Goal: Transaction & Acquisition: Book appointment/travel/reservation

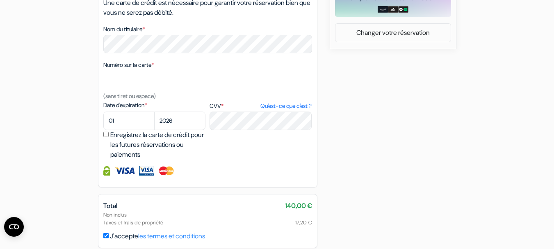
scroll to position [394, 0]
select select "03"
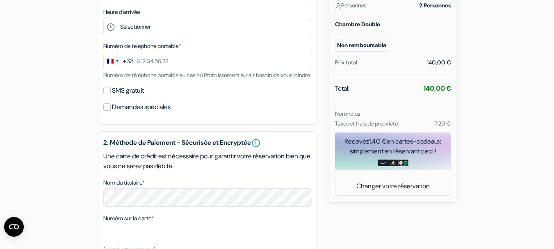
scroll to position [240, 0]
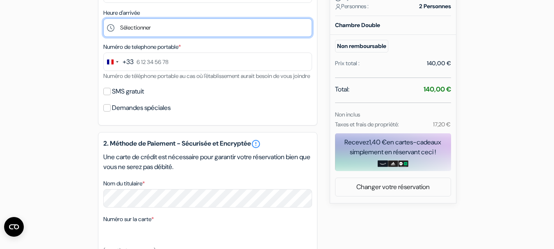
click at [133, 23] on select "Sélectionner 15:00 16:00 17:00 18:00 19:00 20:00" at bounding box center [207, 27] width 209 height 18
select select "15"
click at [103, 18] on select "Sélectionner 15:00 16:00 17:00 18:00 19:00 20:00" at bounding box center [207, 27] width 209 height 18
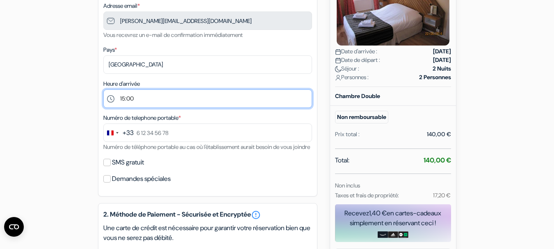
scroll to position [170, 0]
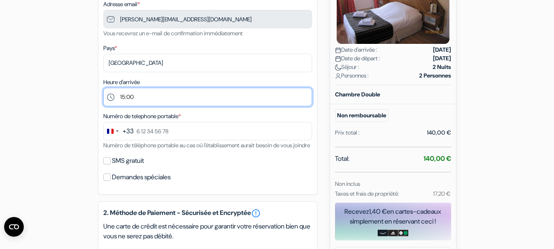
click at [139, 103] on select "Sélectionner 15:00 16:00 17:00 18:00 19:00 20:00" at bounding box center [207, 97] width 209 height 18
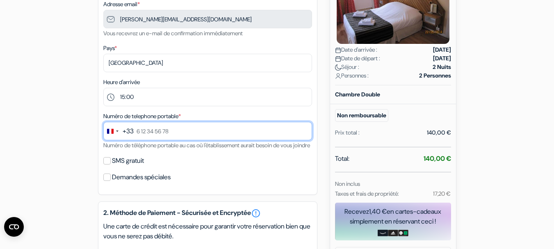
click at [161, 125] on input "text" at bounding box center [207, 131] width 209 height 18
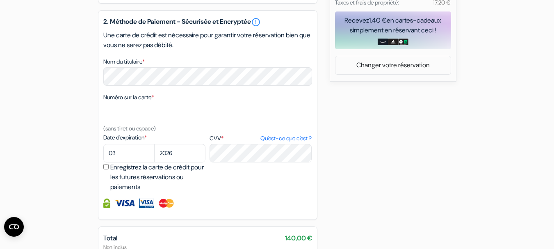
scroll to position [438, 0]
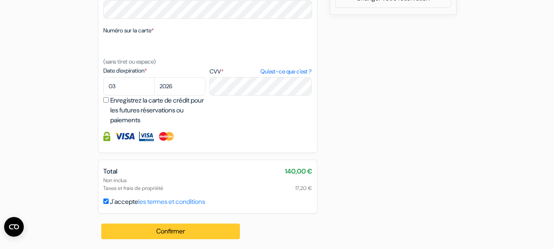
type input "0614531067"
click at [174, 231] on button "Confirmer Loading..." at bounding box center [170, 232] width 139 height 16
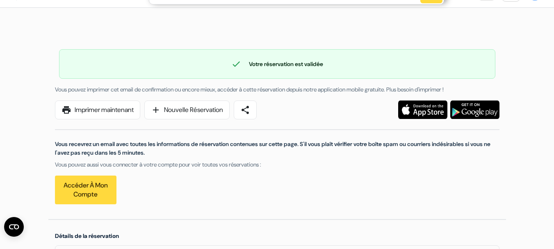
scroll to position [23, 0]
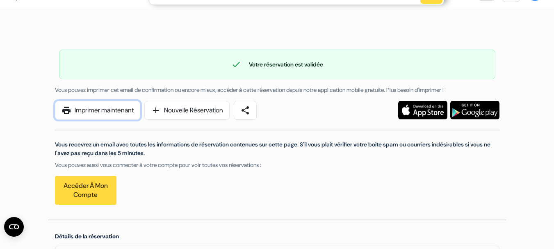
click at [131, 107] on link "print Imprimer maintenant" at bounding box center [97, 110] width 85 height 19
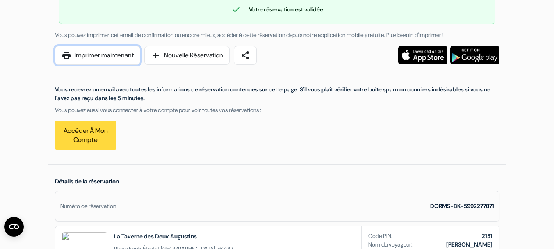
scroll to position [0, 0]
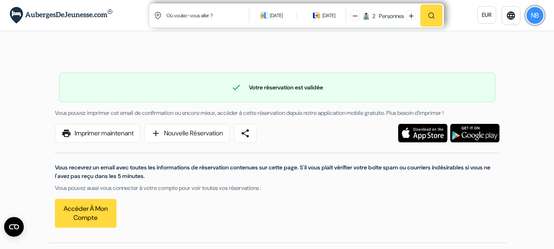
click at [528, 11] on button "NB" at bounding box center [535, 15] width 18 height 18
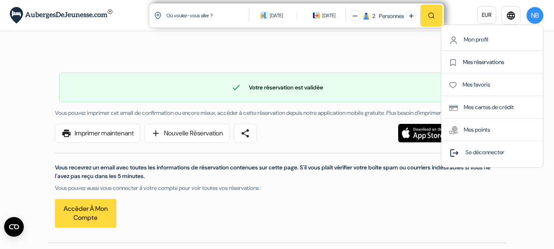
click at [477, 61] on link "Mes réservations" at bounding box center [476, 61] width 55 height 7
